Goal: Transaction & Acquisition: Book appointment/travel/reservation

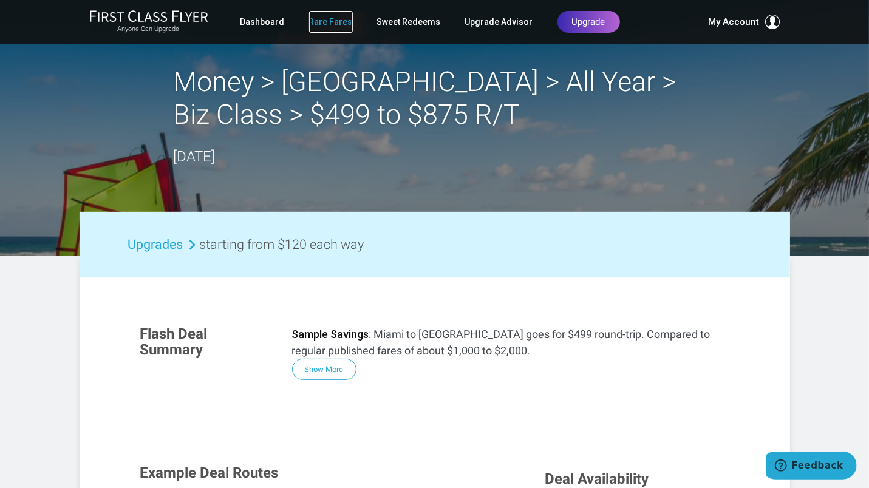
click at [336, 20] on link "Rare Fares" at bounding box center [331, 22] width 44 height 22
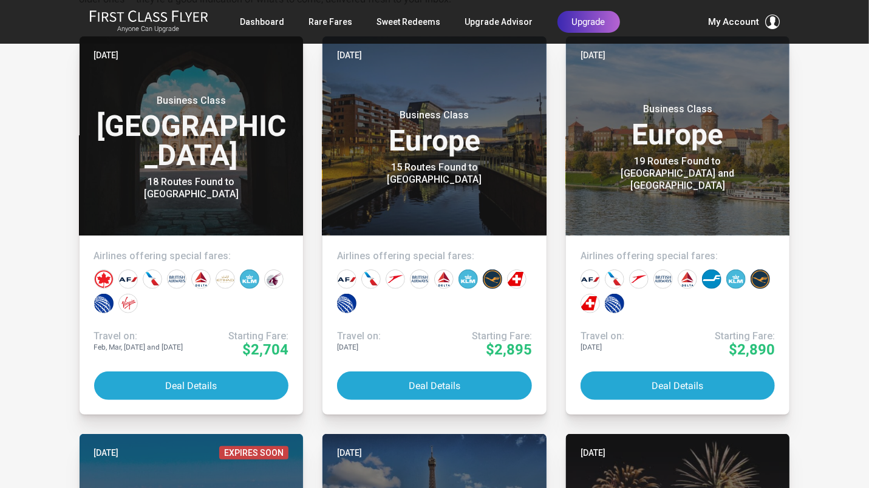
scroll to position [282, 0]
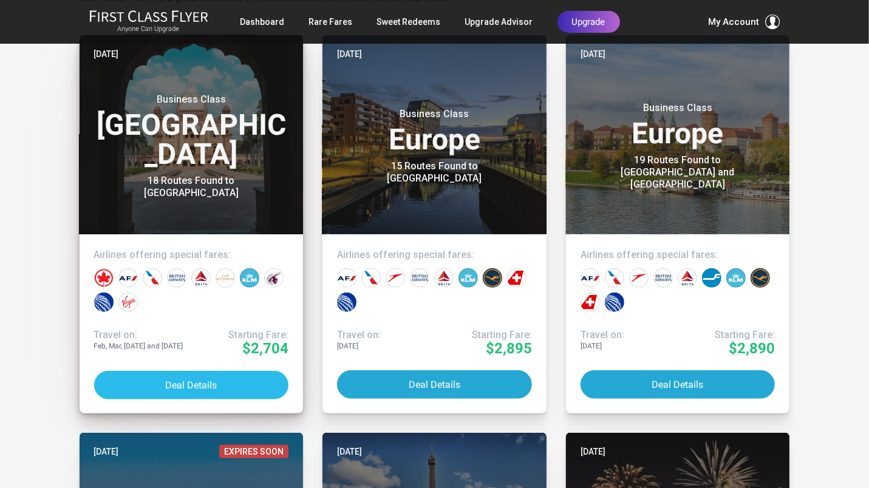
click at [202, 381] on button "Deal Details" at bounding box center [191, 385] width 195 height 29
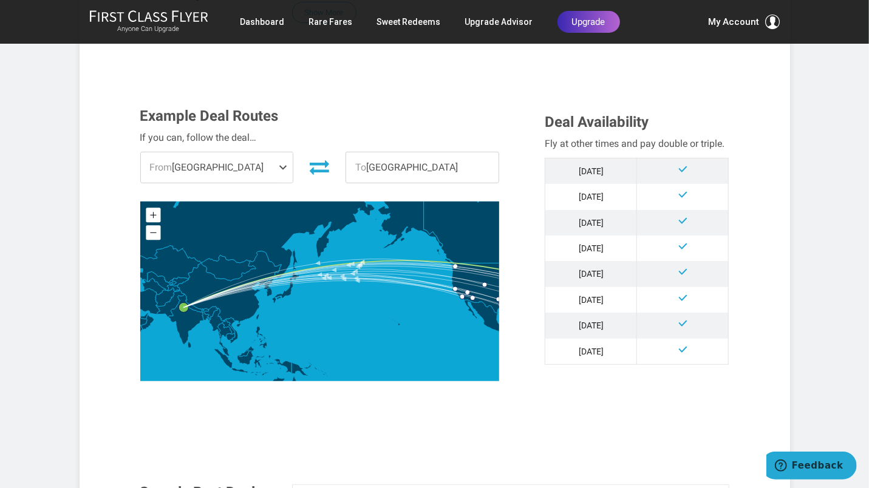
scroll to position [300, 0]
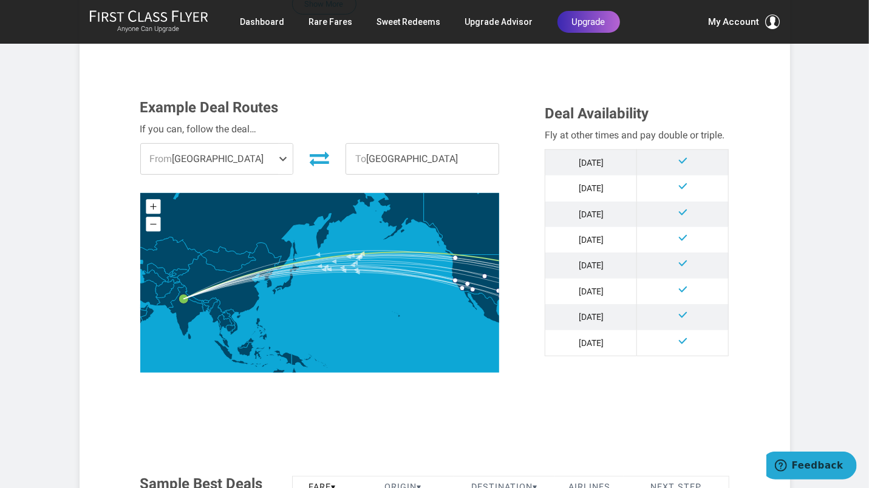
click at [279, 158] on span at bounding box center [285, 159] width 15 height 30
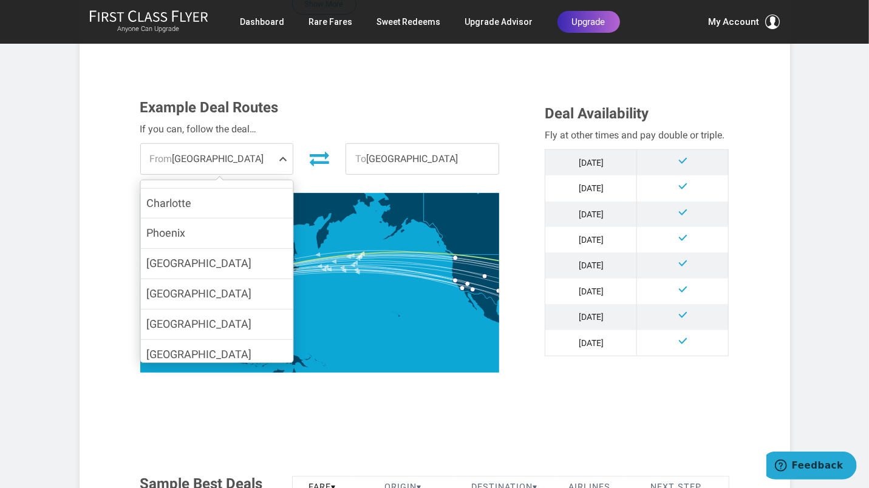
scroll to position [160, 0]
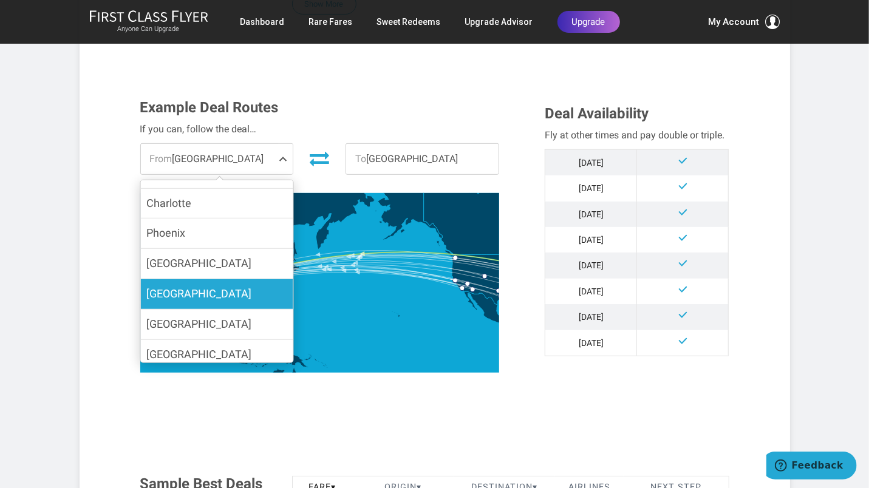
click at [211, 287] on span "[GEOGRAPHIC_DATA]" at bounding box center [198, 293] width 105 height 13
click at [0, 0] on input "[GEOGRAPHIC_DATA]" at bounding box center [0, 0] width 0 height 0
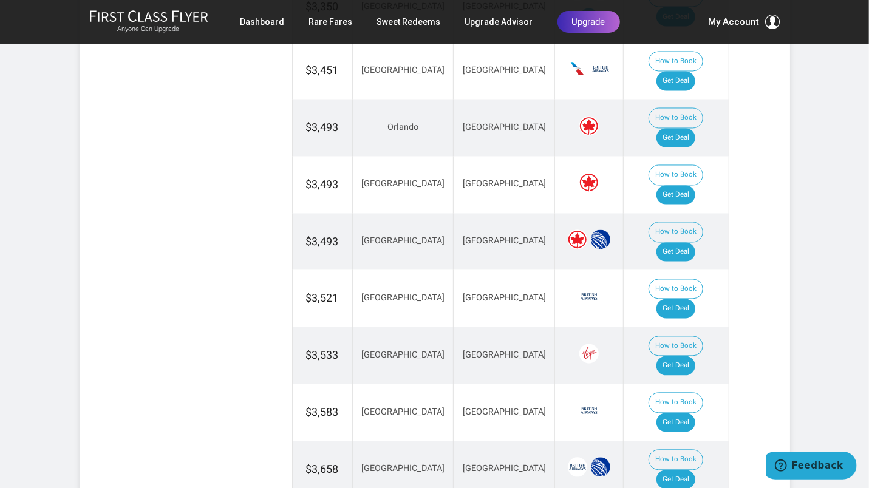
scroll to position [1257, 0]
